Goal: Task Accomplishment & Management: Manage account settings

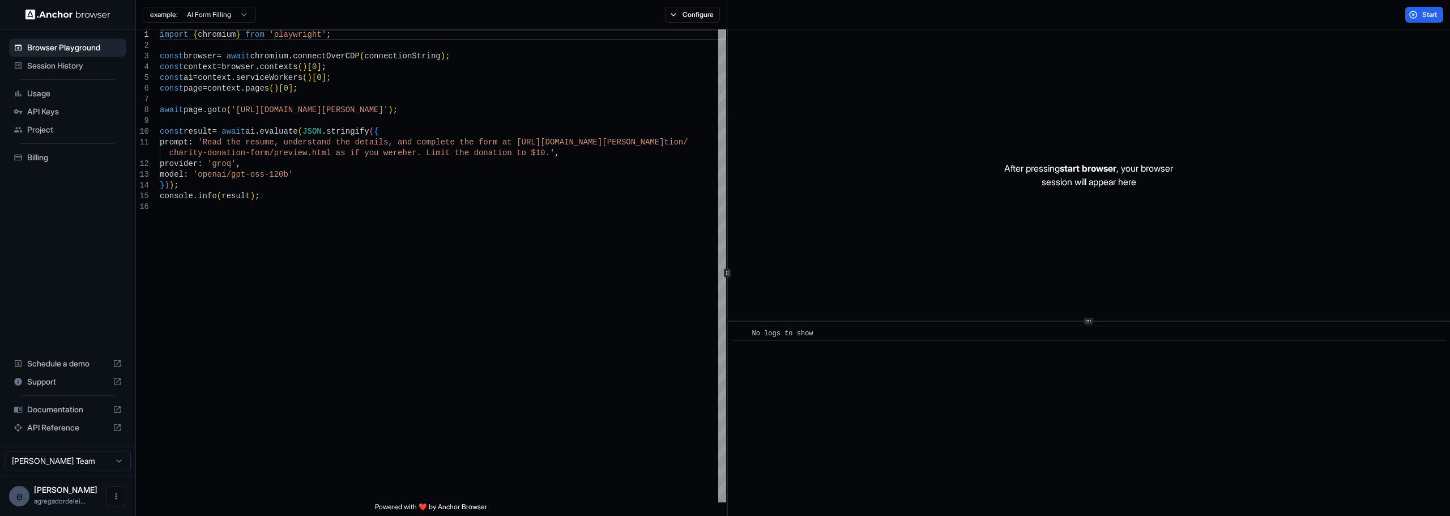
click at [49, 113] on span "API Keys" at bounding box center [74, 111] width 95 height 11
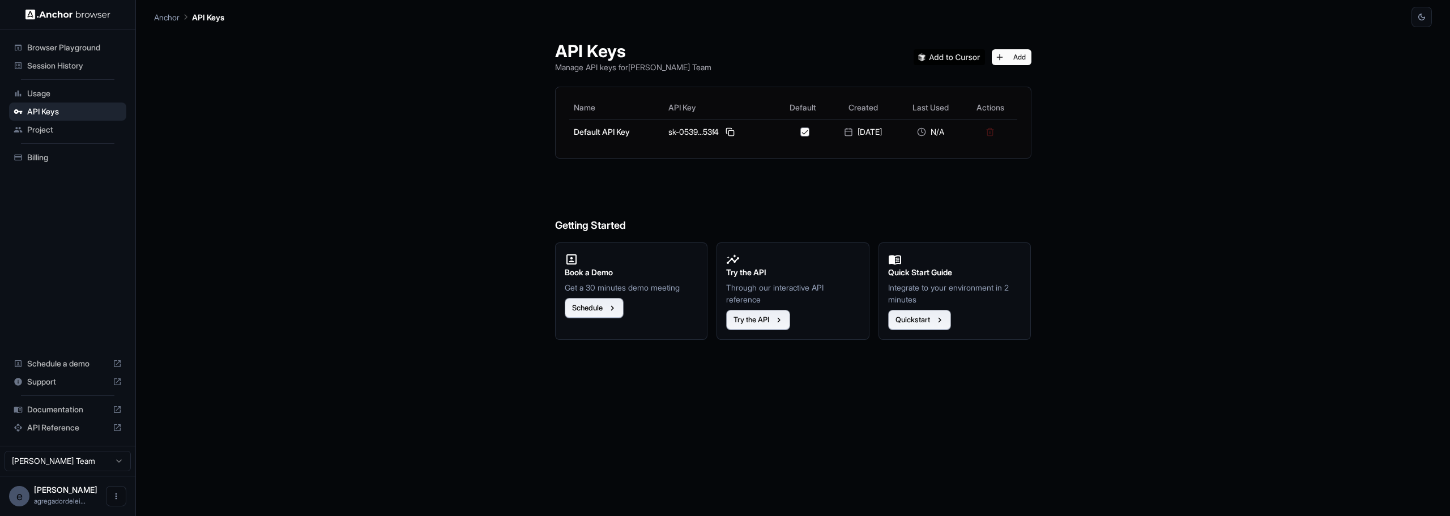
click at [975, 63] on img at bounding box center [949, 57] width 71 height 16
click at [1010, 57] on button "Add" at bounding box center [1012, 57] width 40 height 16
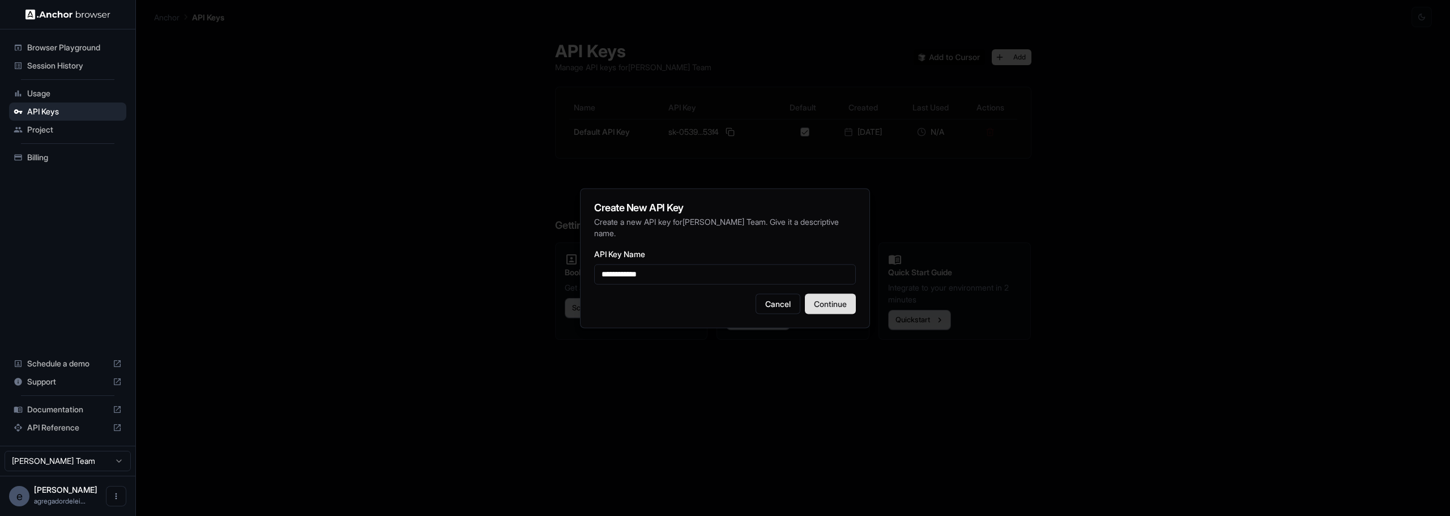
type input "**********"
click at [825, 303] on button "Continue" at bounding box center [830, 303] width 51 height 20
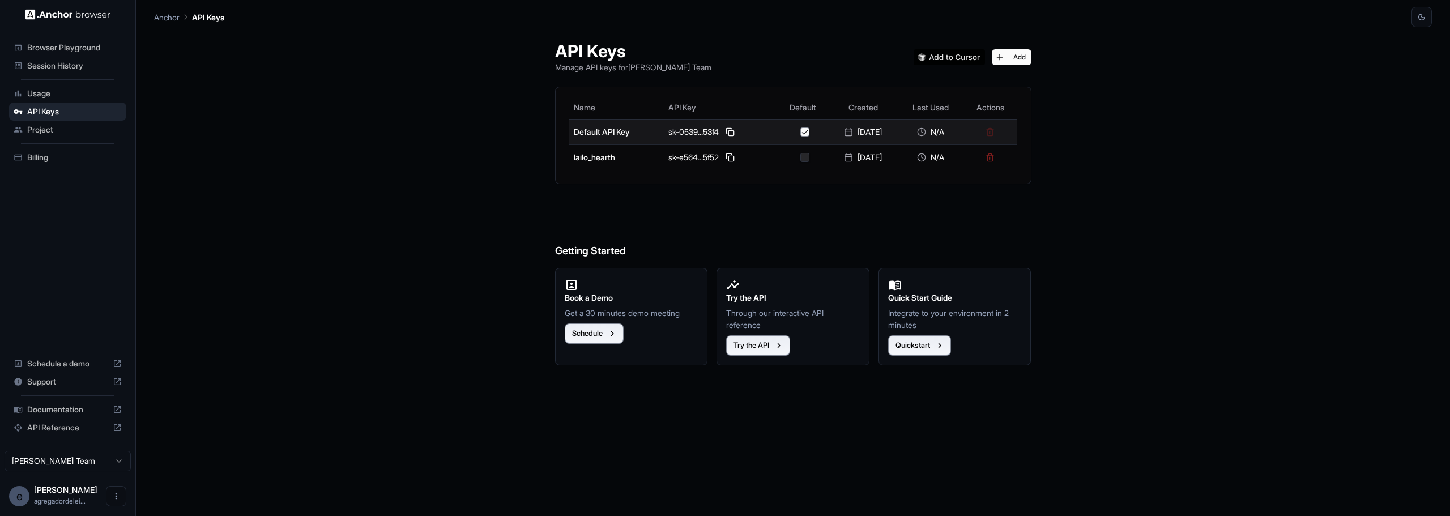
click at [800, 131] on button "button" at bounding box center [804, 131] width 9 height 9
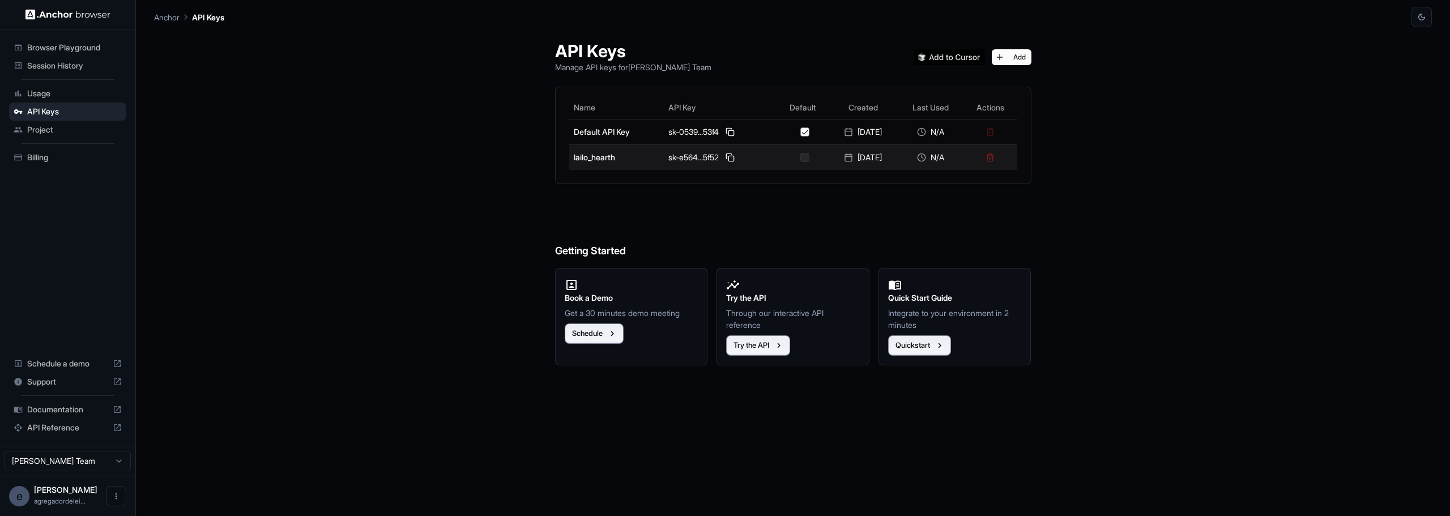
click at [799, 159] on div at bounding box center [806, 157] width 48 height 9
click at [800, 161] on button "button" at bounding box center [804, 157] width 9 height 9
click at [800, 159] on button "button" at bounding box center [804, 157] width 9 height 9
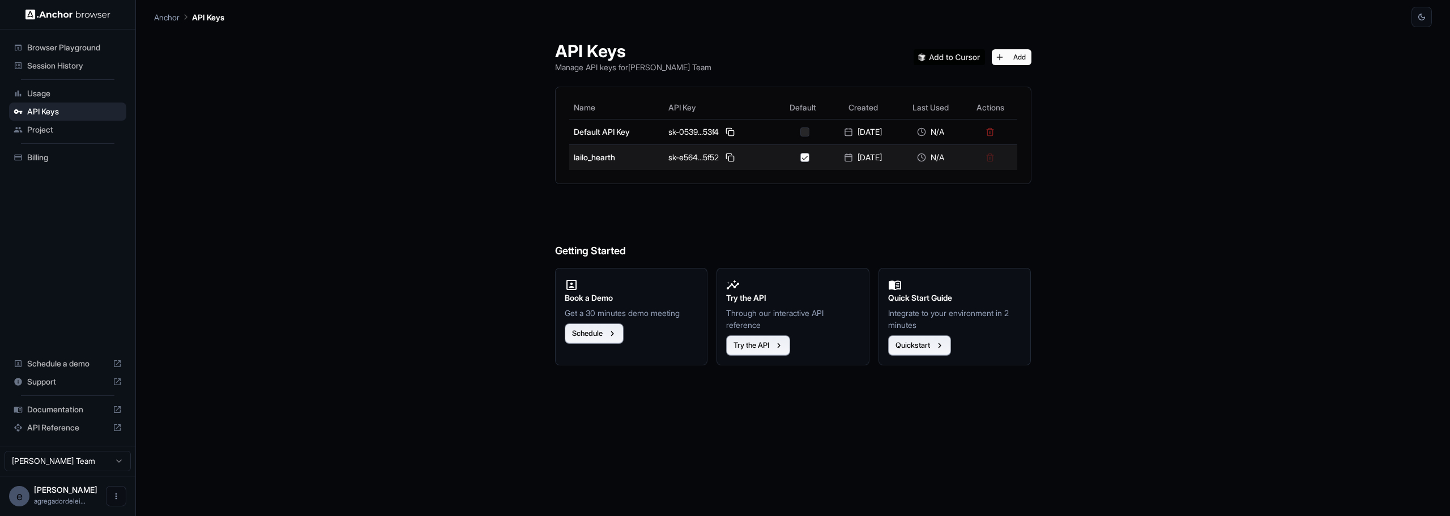
click at [800, 159] on button "button" at bounding box center [804, 157] width 9 height 9
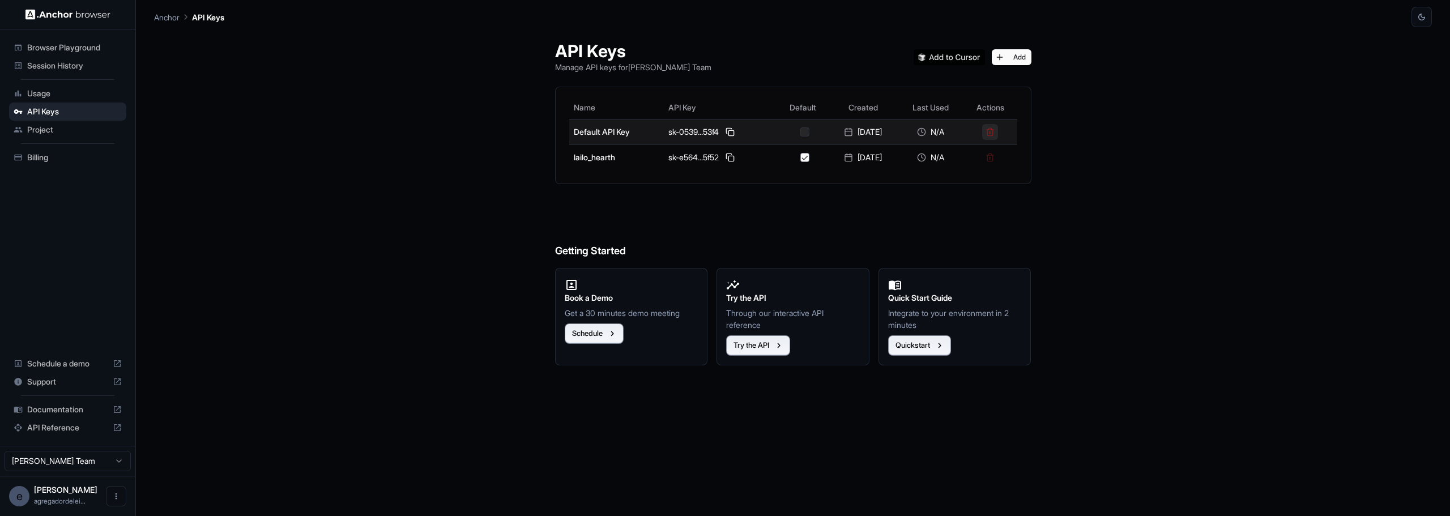
click at [998, 134] on button at bounding box center [990, 132] width 16 height 16
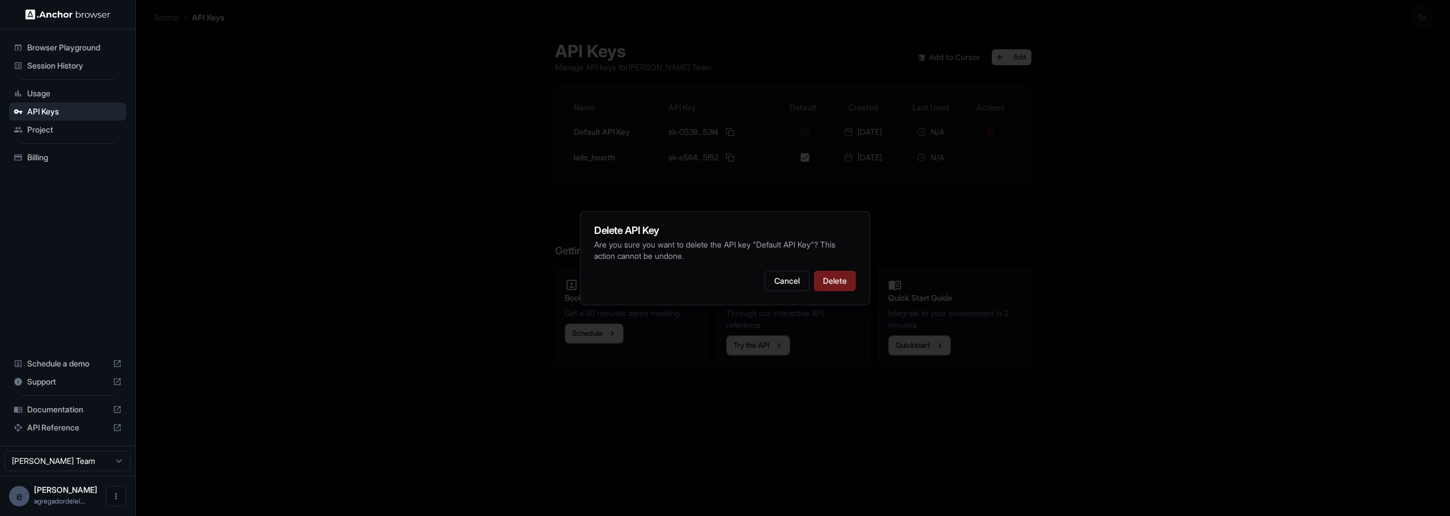
click at [833, 275] on button "Delete" at bounding box center [835, 281] width 42 height 20
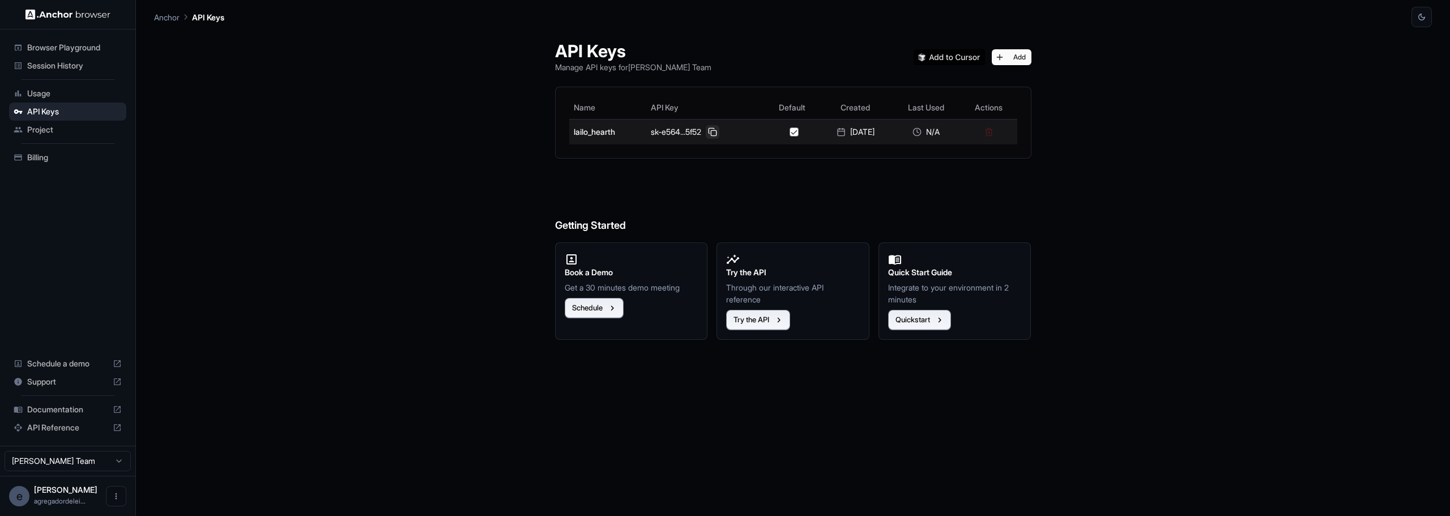
click at [706, 134] on button at bounding box center [713, 132] width 14 height 14
